Goal: Information Seeking & Learning: Learn about a topic

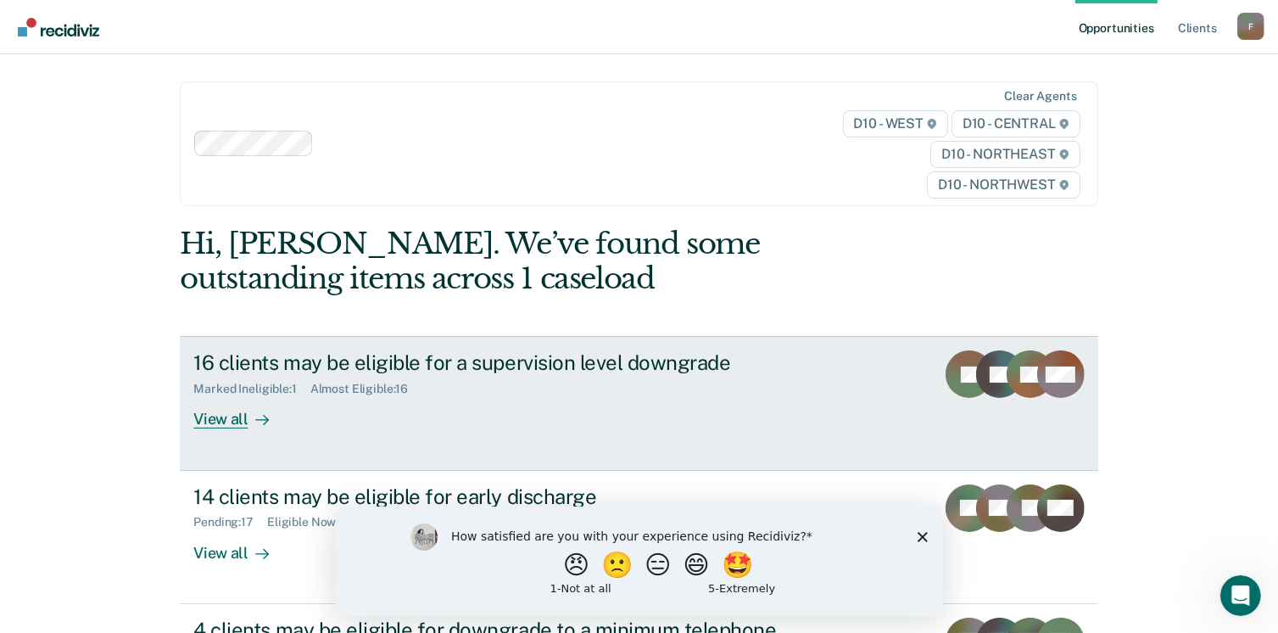
click at [231, 415] on div "View all" at bounding box center [240, 412] width 95 height 33
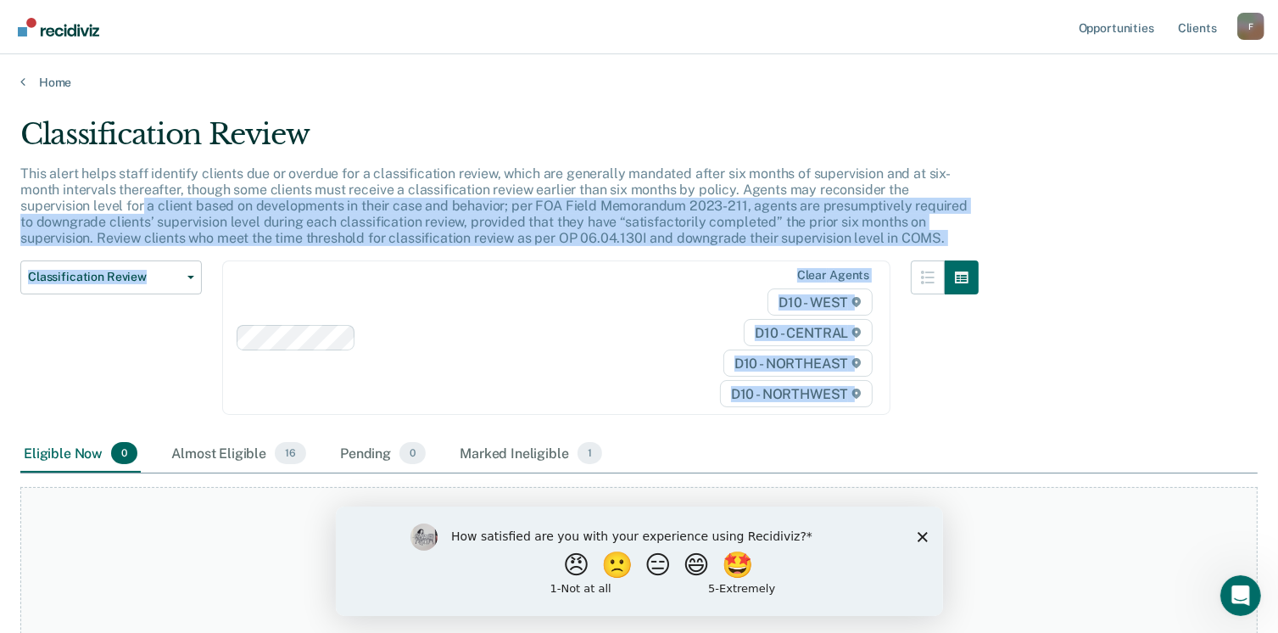
drag, startPoint x: 1276, startPoint y: 181, endPoint x: 1296, endPoint y: 377, distance: 197.0
click at [1278, 377] on html "Looks like you’re using Internet Explorer 11. For faster loading and a better e…" at bounding box center [639, 316] width 1278 height 633
drag, startPoint x: 1296, startPoint y: 377, endPoint x: 1134, endPoint y: 435, distance: 172.2
click at [1134, 435] on div "Eligible Now 0 Almost Eligible 16 Pending 0 Marked Ineligible 1" at bounding box center [638, 454] width 1237 height 38
click at [1030, 232] on div "Classification Review This alert helps staff identify clients due or overdue fo…" at bounding box center [638, 318] width 1237 height 403
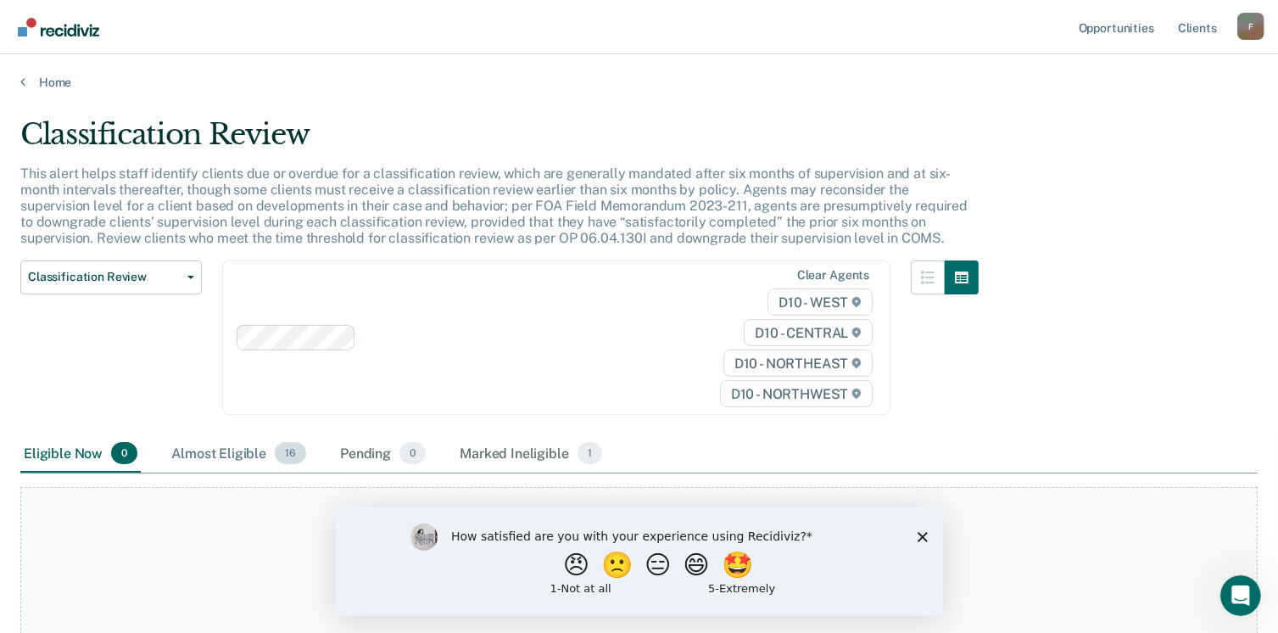
click at [234, 450] on div "Almost Eligible 16" at bounding box center [239, 453] width 142 height 37
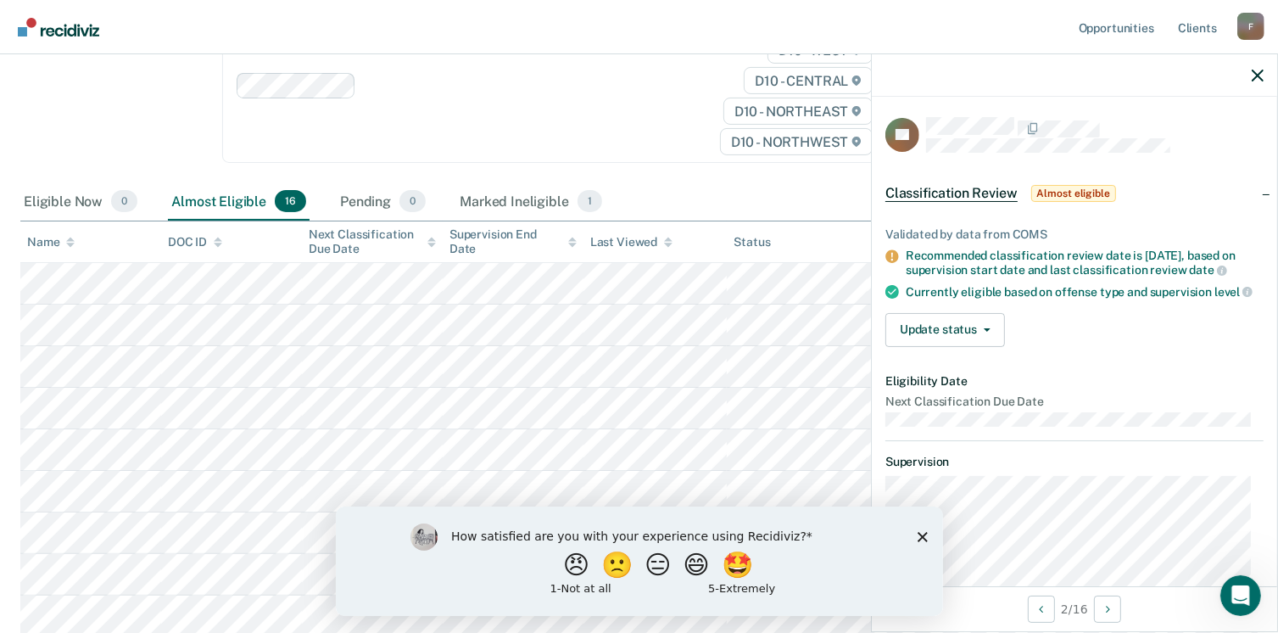
scroll to position [253, 0]
click at [1153, 153] on article "KL Classification Review Almost eligible Validated by data from COMS Recommende…" at bounding box center [1074, 433] width 378 height 633
click at [917, 539] on icon "Close survey" at bounding box center [922, 536] width 10 height 10
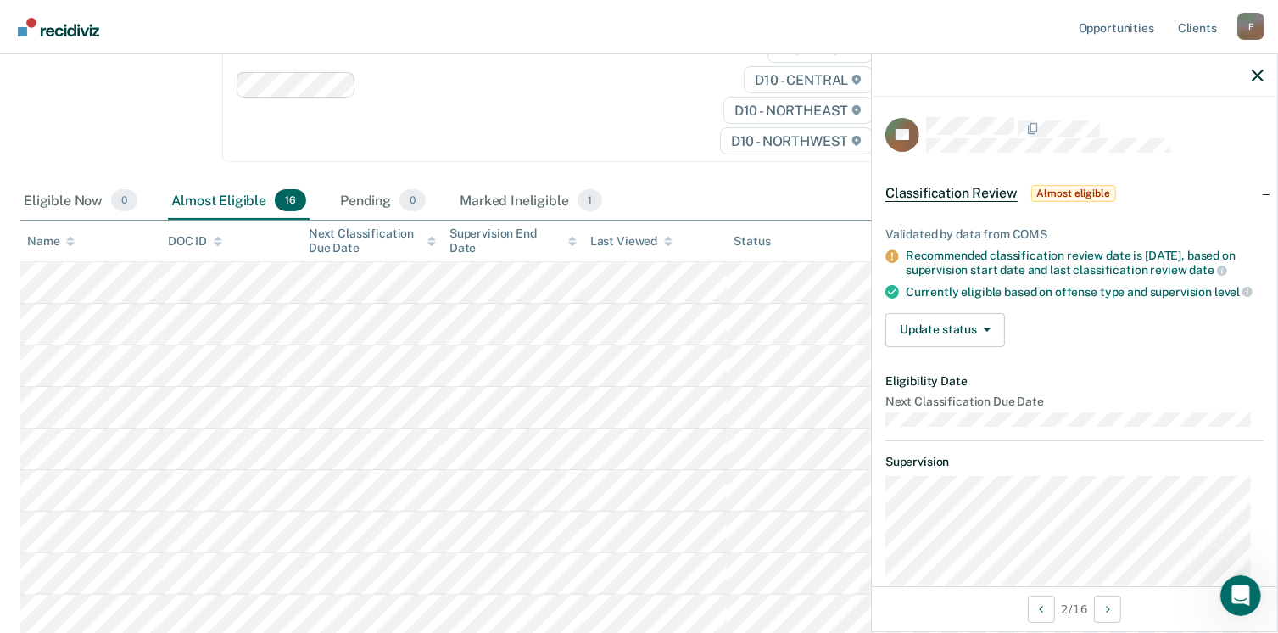
click at [1262, 294] on div "Validated by data from COMS Recommended classification review date is [DATE], b…" at bounding box center [1074, 280] width 405 height 160
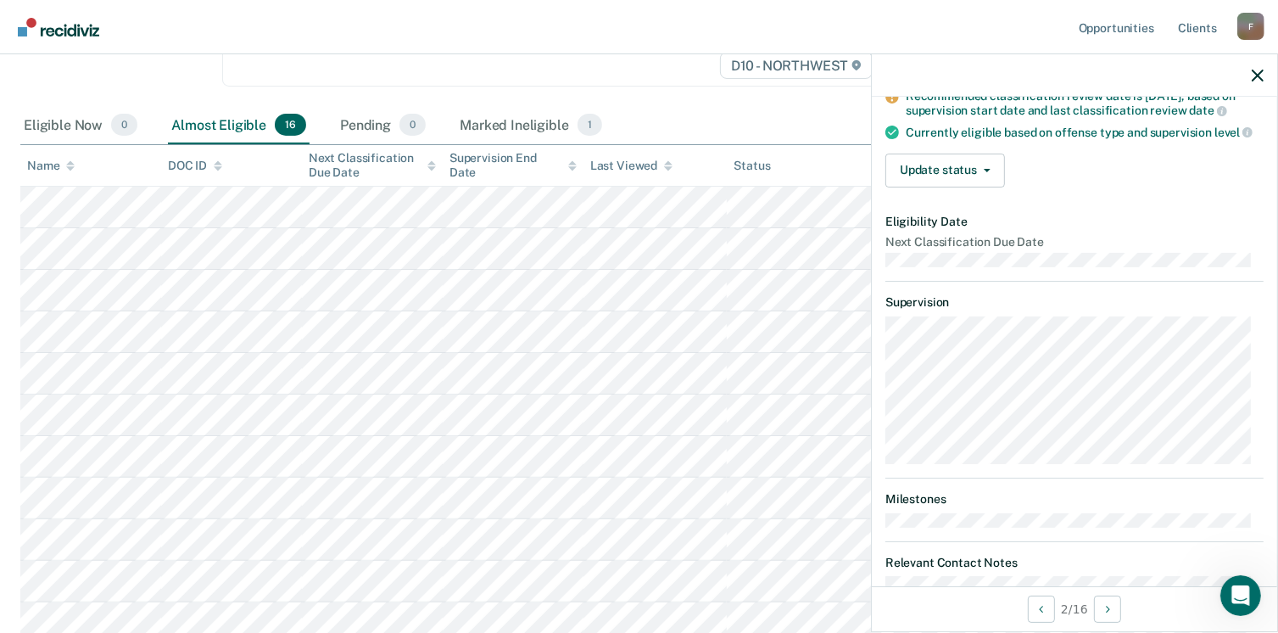
scroll to position [221, 0]
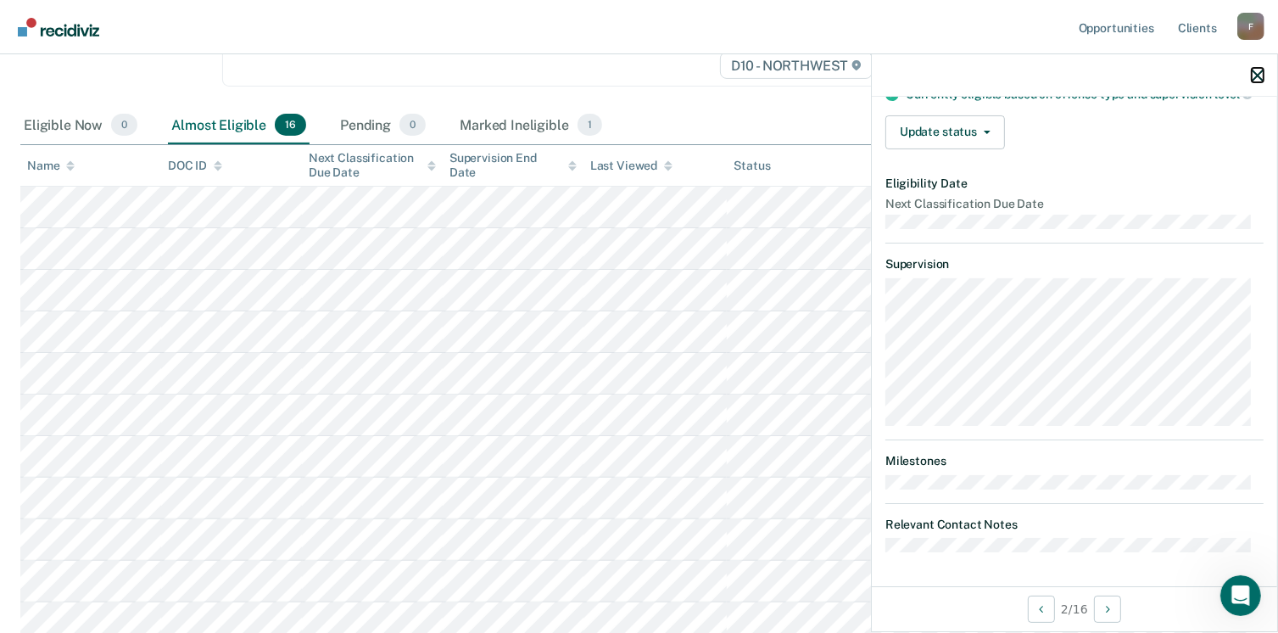
click at [1257, 71] on icon "button" at bounding box center [1258, 76] width 12 height 12
